Goal: Check status: Check status

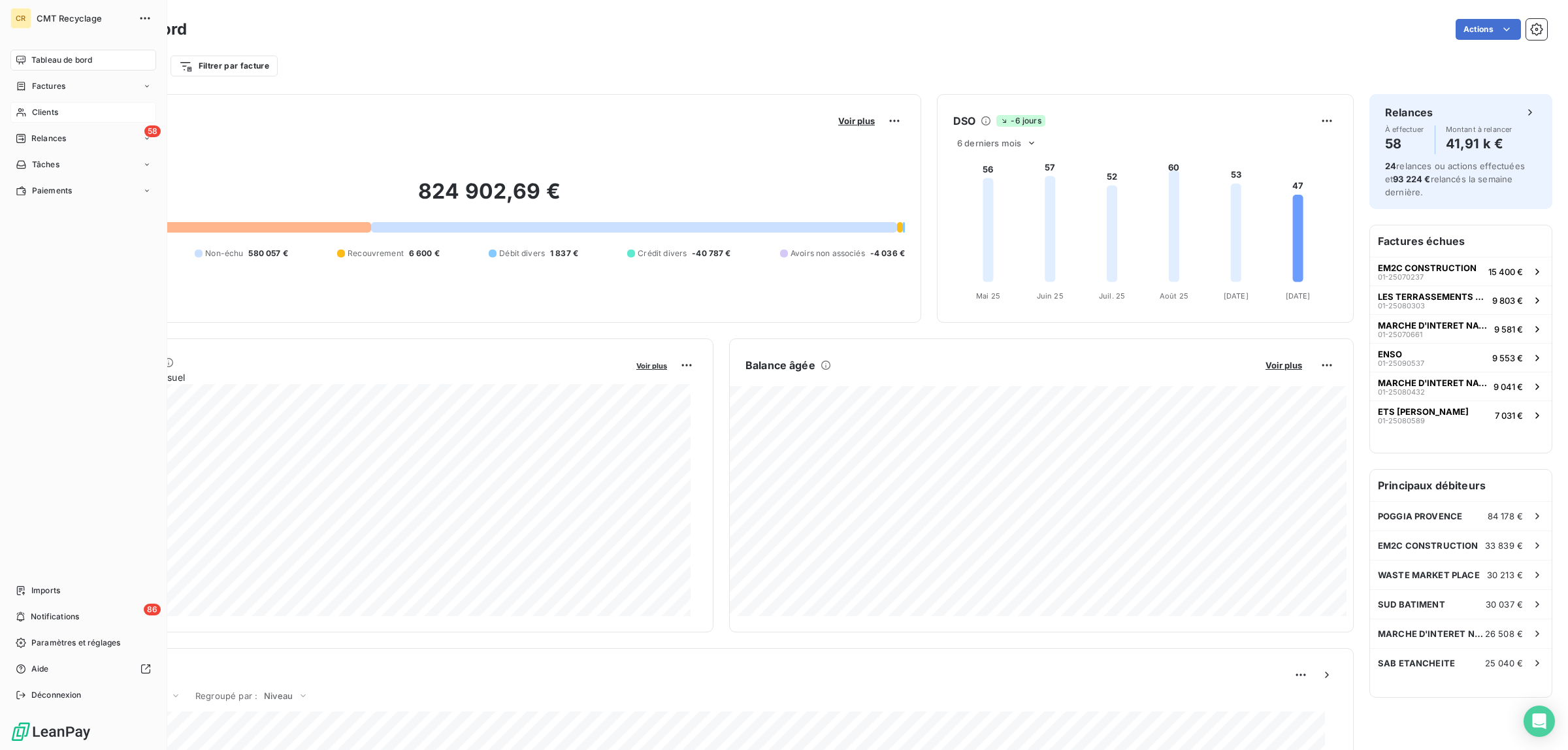
click at [57, 111] on span "Clients" at bounding box center [45, 112] width 26 height 12
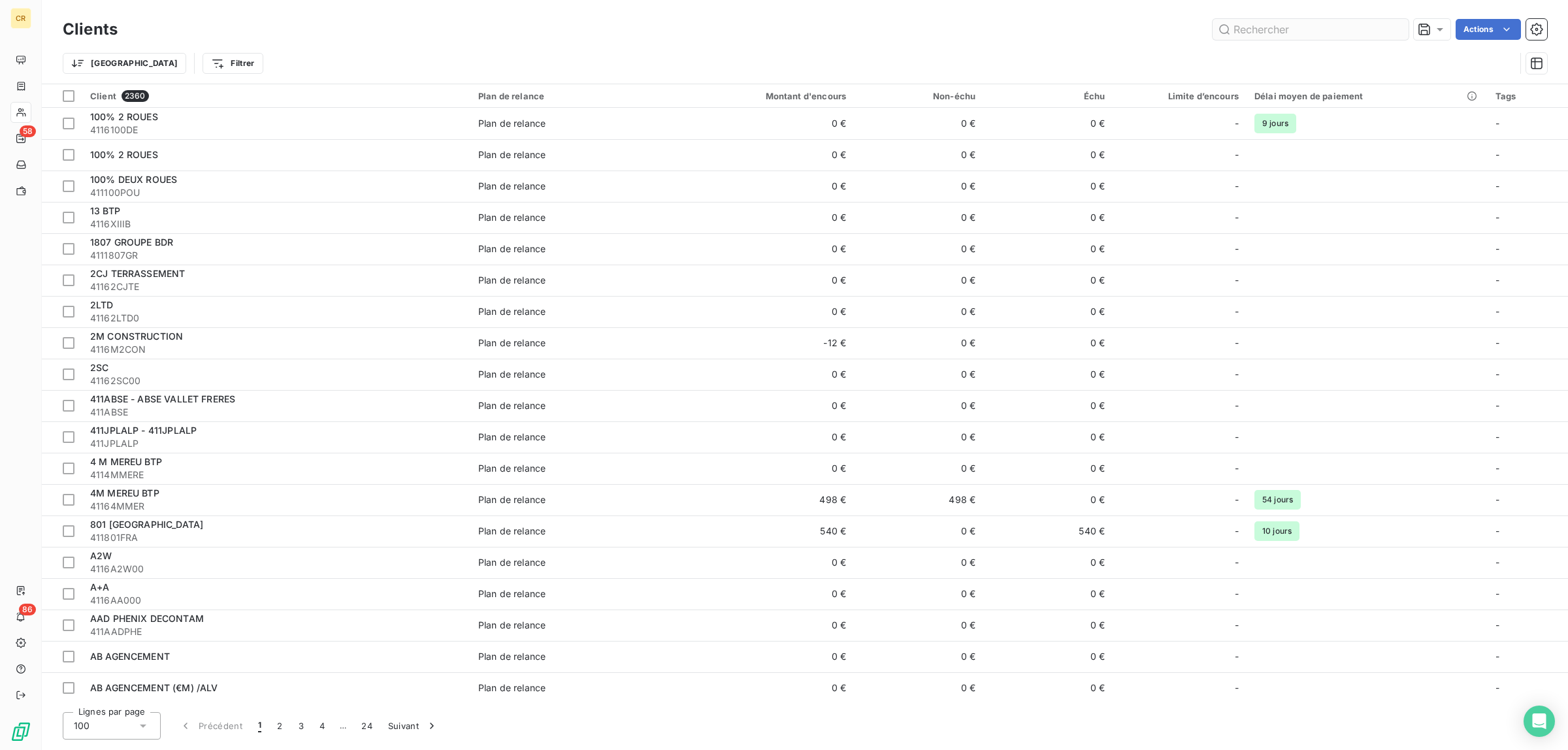
click at [1251, 33] on input "text" at bounding box center [1311, 29] width 196 height 21
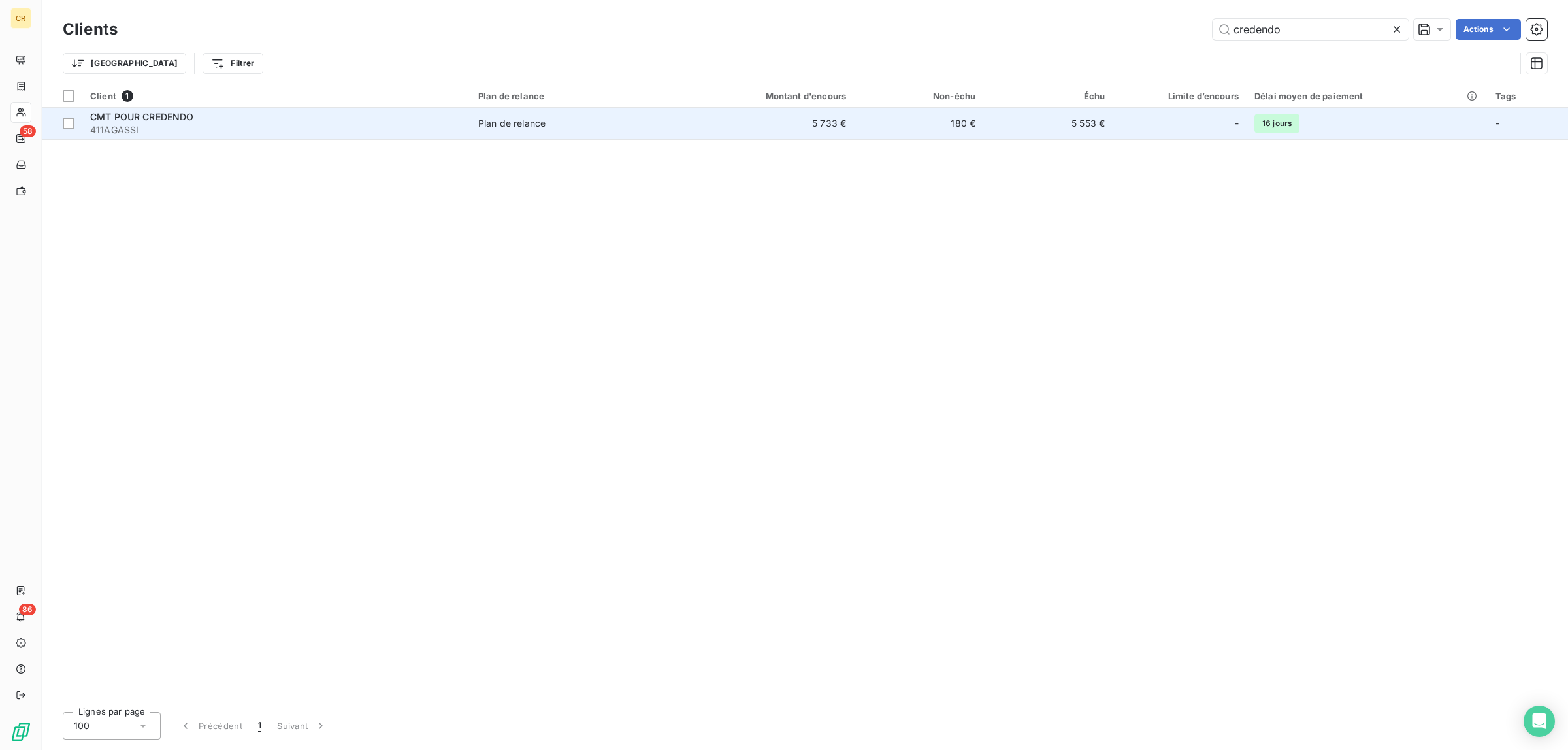
type input "credendo"
click at [109, 118] on span "CMT POUR CREDENDO" at bounding box center [141, 117] width 104 height 11
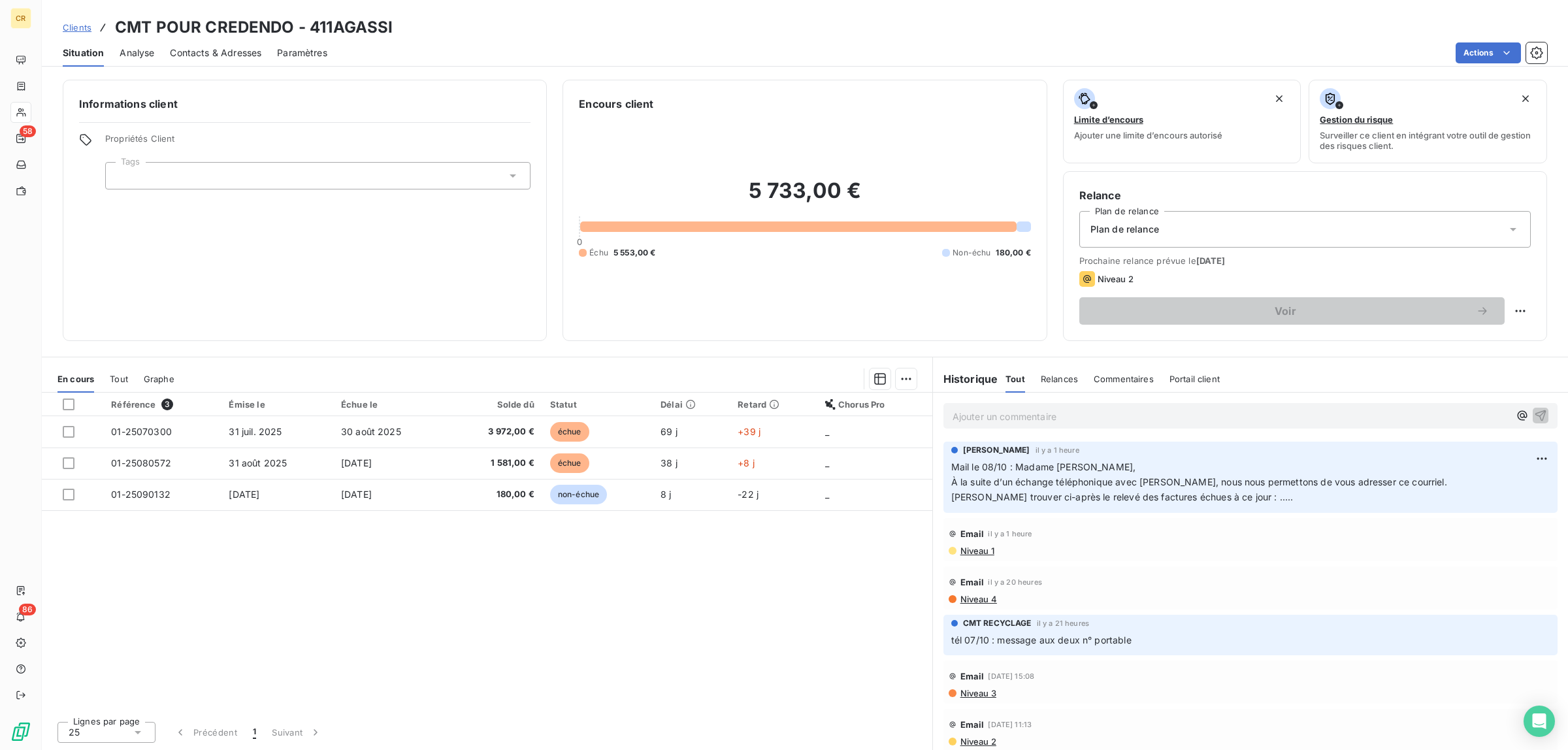
click at [1000, 413] on p "Ajouter un commentaire ﻿" at bounding box center [1230, 416] width 556 height 16
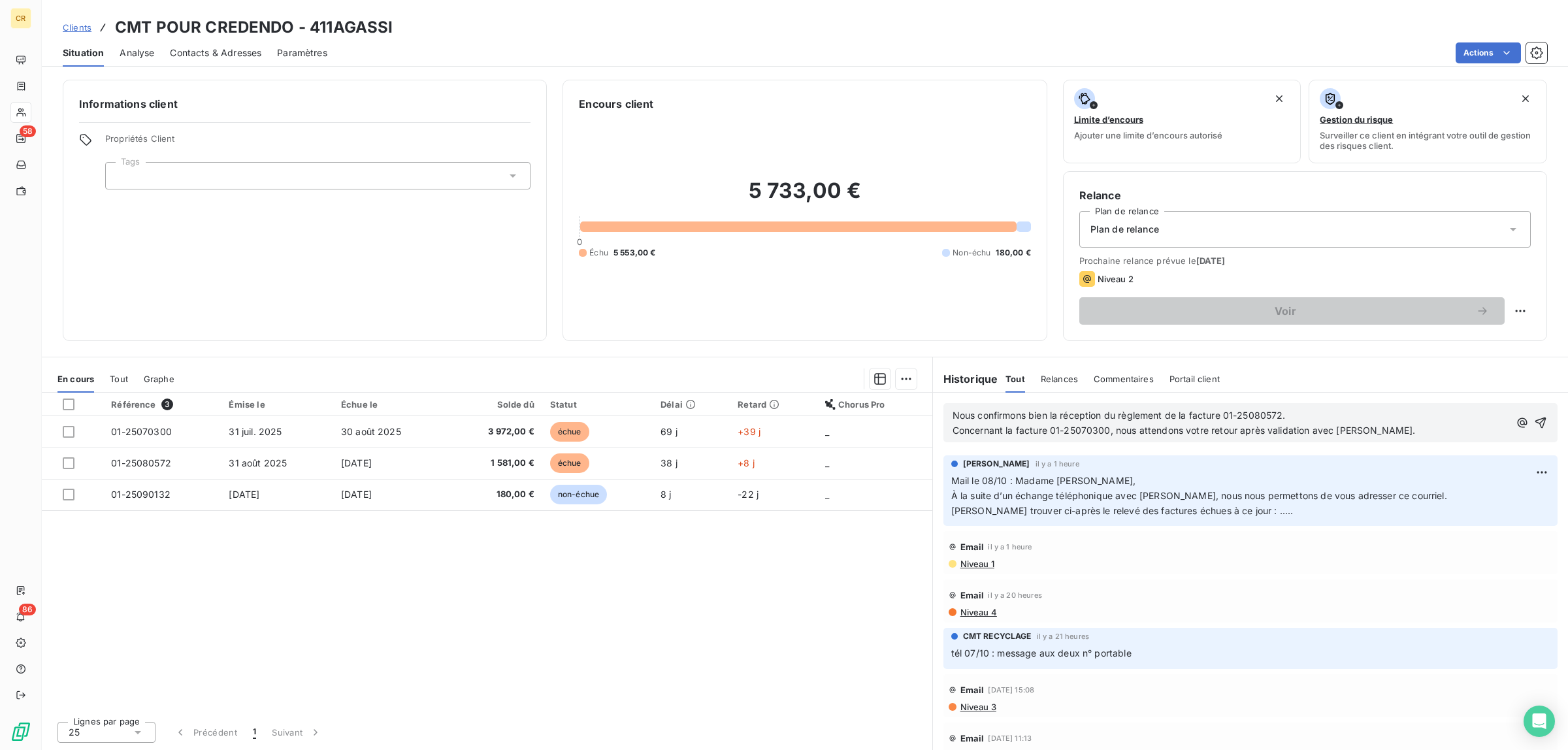
click at [953, 409] on p "Nous confirmons bien la réception du règlement de la facture 01-25080572." at bounding box center [1230, 416] width 556 height 15
click at [1534, 420] on icon "button" at bounding box center [1541, 423] width 13 height 13
